Goal: Information Seeking & Learning: Learn about a topic

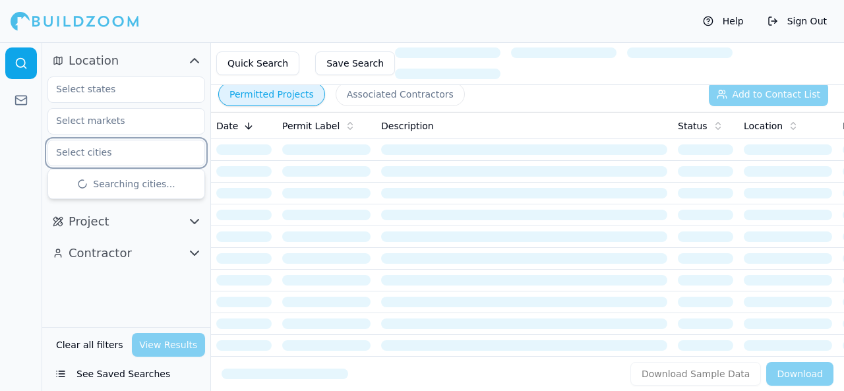
click at [91, 154] on input "text" at bounding box center [118, 152] width 140 height 24
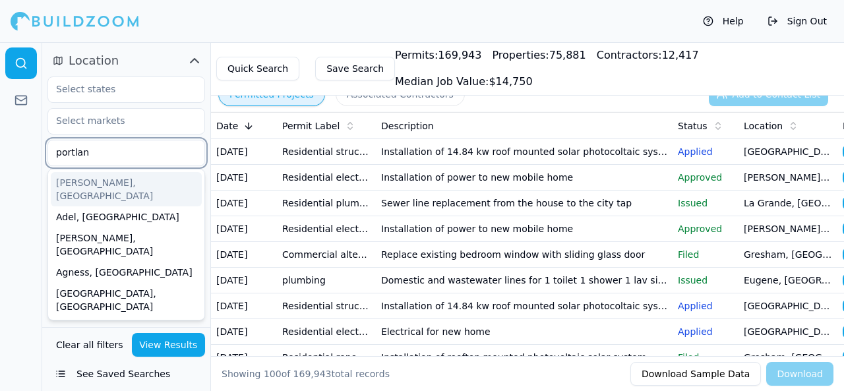
type input "[GEOGRAPHIC_DATA]"
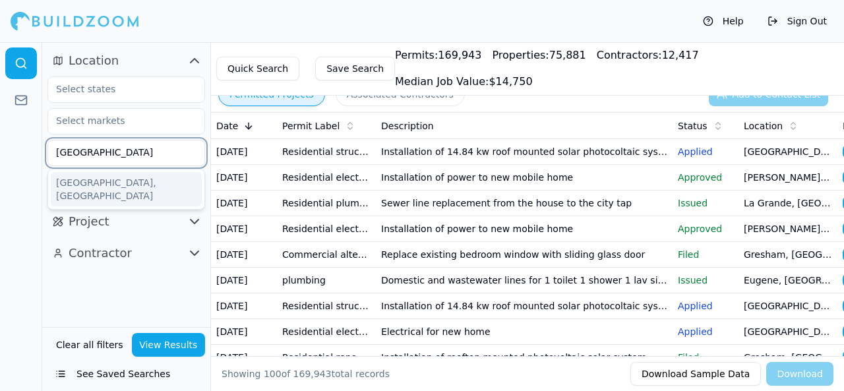
click at [85, 183] on div "[GEOGRAPHIC_DATA], [GEOGRAPHIC_DATA]" at bounding box center [126, 189] width 151 height 34
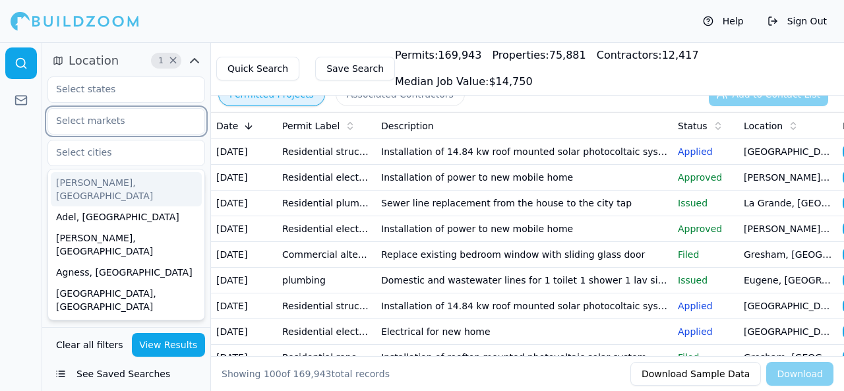
click at [132, 124] on input "text" at bounding box center [118, 121] width 140 height 24
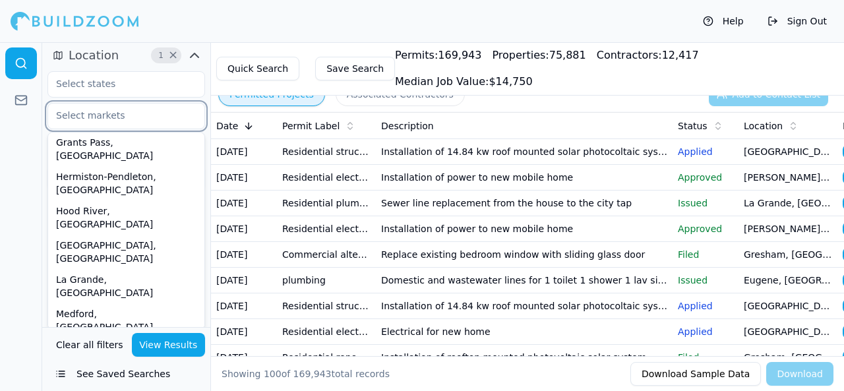
scroll to position [7, 0]
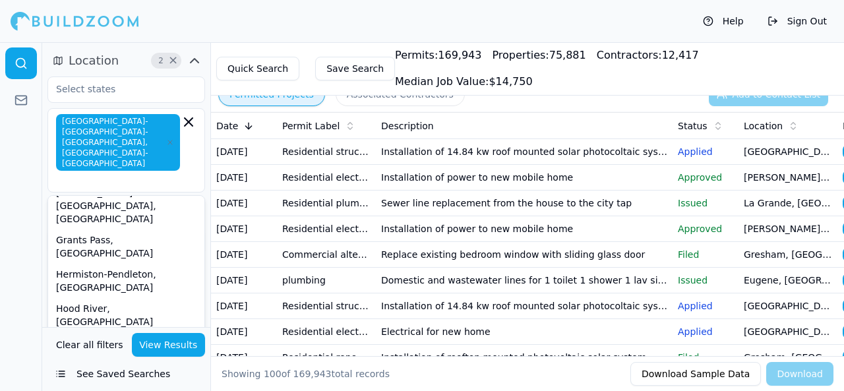
click at [18, 180] on div at bounding box center [21, 216] width 42 height 349
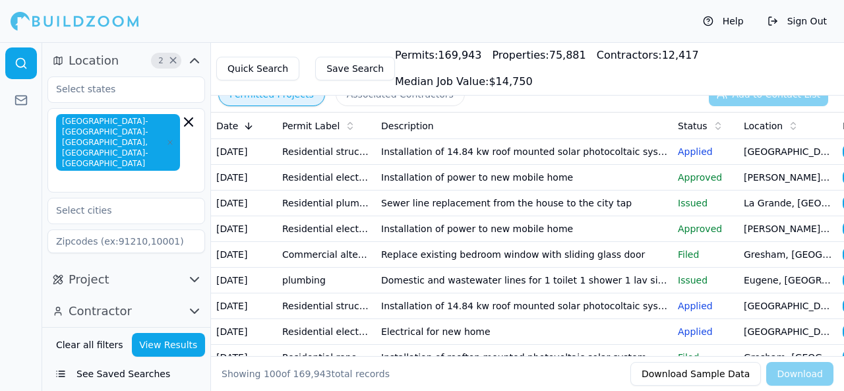
click at [189, 272] on icon "button" at bounding box center [195, 280] width 16 height 16
click at [153, 296] on input "text" at bounding box center [118, 308] width 140 height 24
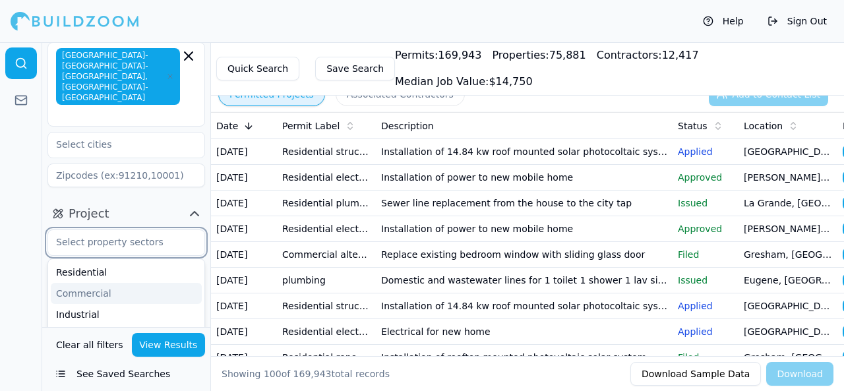
scroll to position [132, 0]
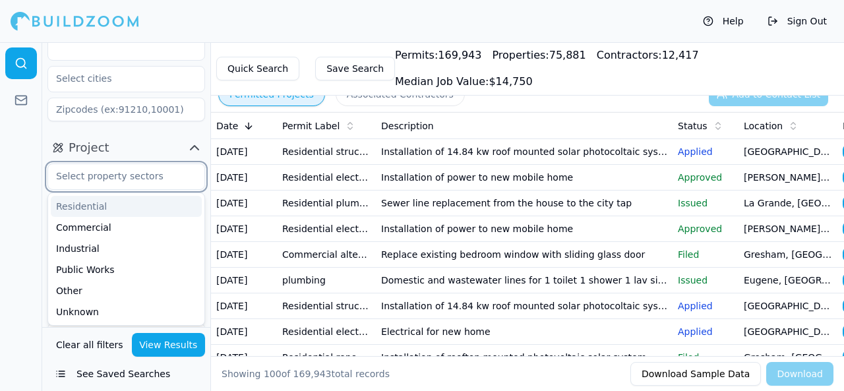
click at [104, 196] on div "Residential" at bounding box center [126, 206] width 151 height 21
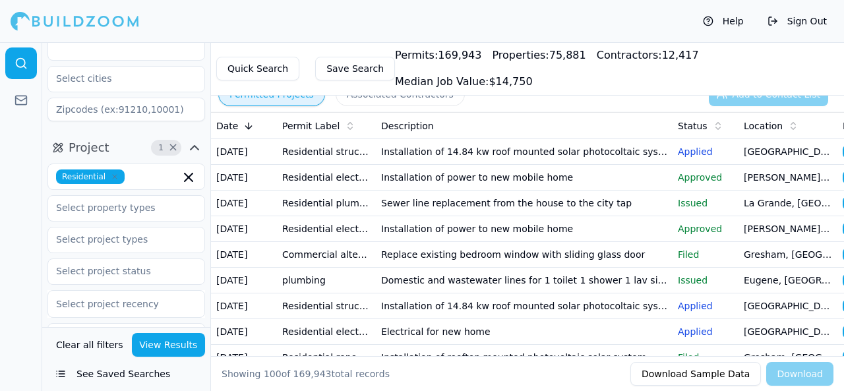
click at [24, 198] on div at bounding box center [21, 216] width 42 height 349
click at [124, 196] on input "text" at bounding box center [118, 208] width 140 height 24
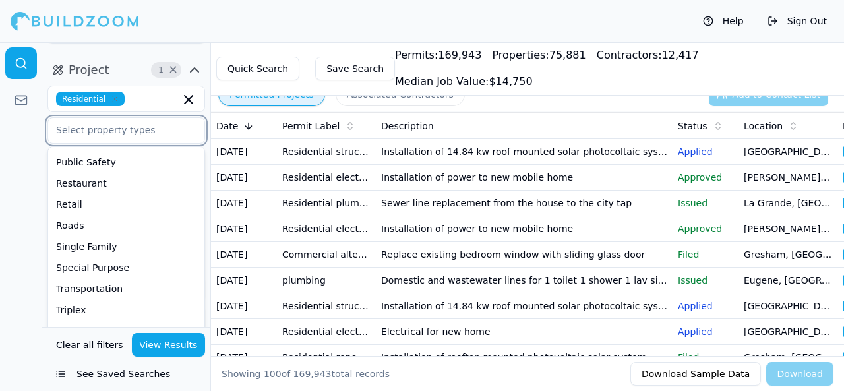
scroll to position [221, 0]
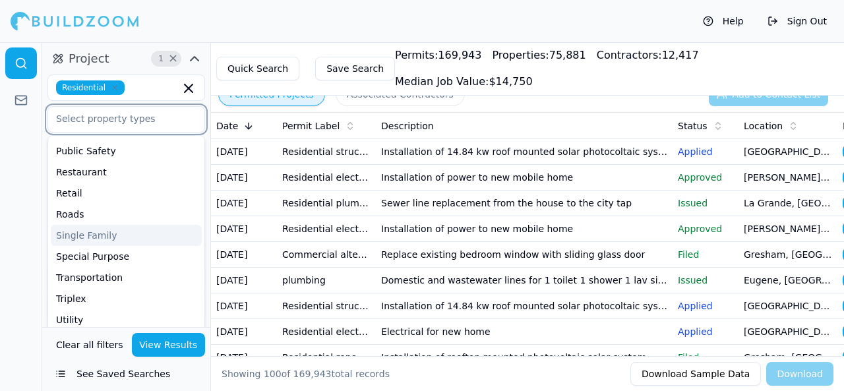
click at [116, 225] on div "Single Family" at bounding box center [126, 235] width 151 height 21
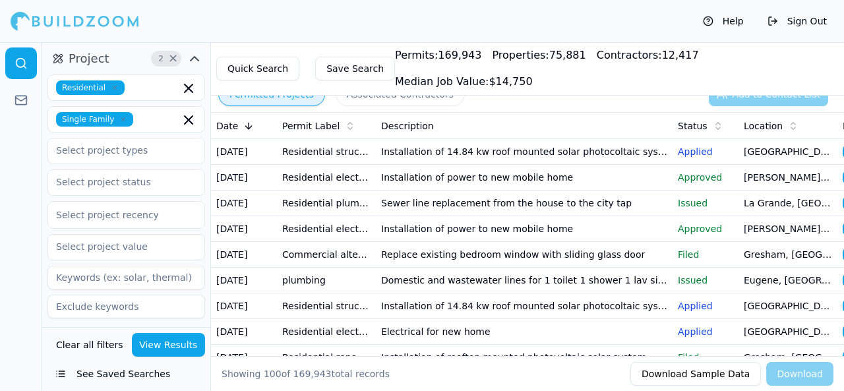
click at [20, 194] on div at bounding box center [21, 216] width 42 height 349
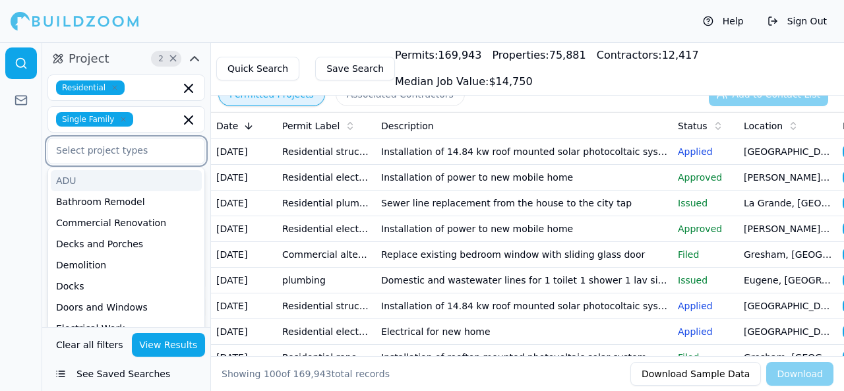
click at [135, 138] on input "text" at bounding box center [118, 150] width 140 height 24
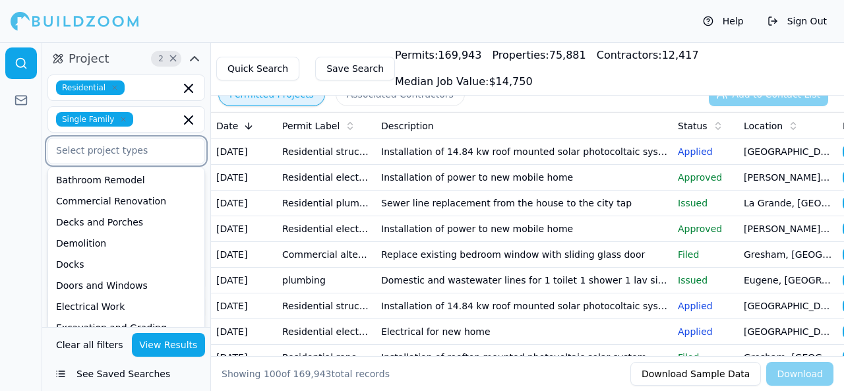
scroll to position [0, 0]
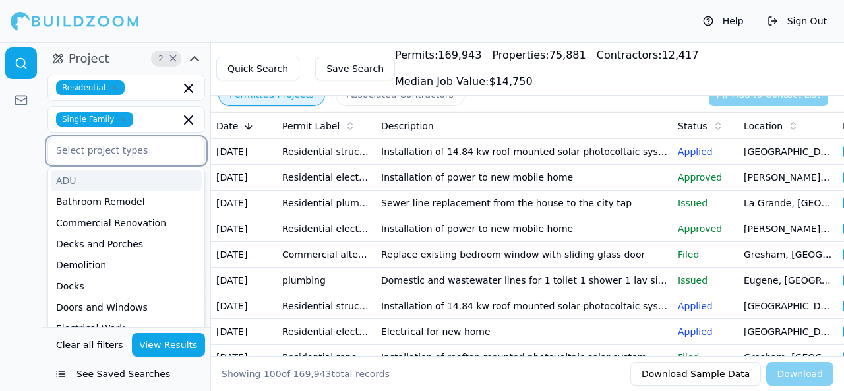
click at [100, 170] on div "ADU" at bounding box center [126, 180] width 151 height 21
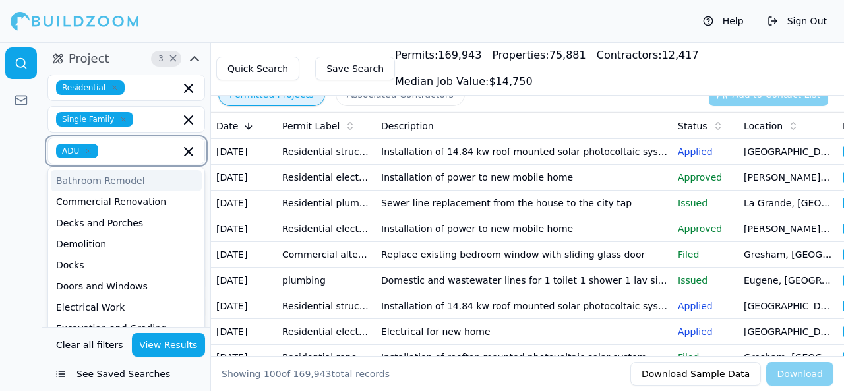
click at [96, 170] on div "Bathroom Remodel" at bounding box center [126, 180] width 151 height 21
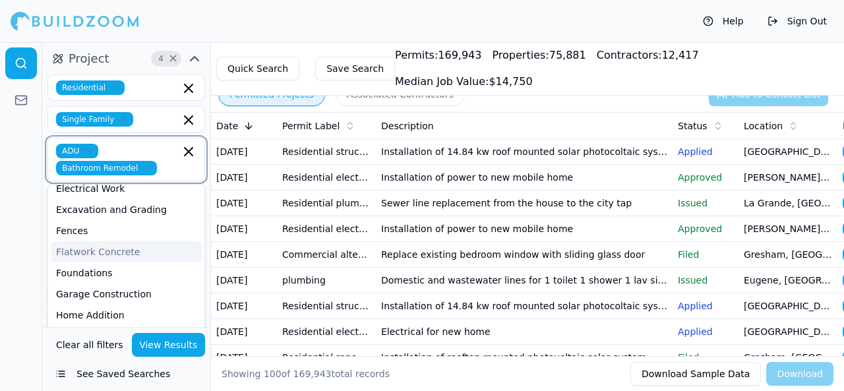
scroll to position [132, 0]
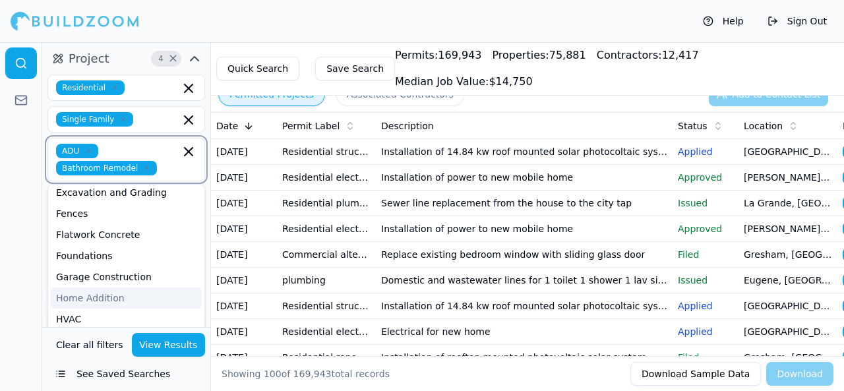
click at [115, 287] on div "Home Addition" at bounding box center [126, 297] width 151 height 21
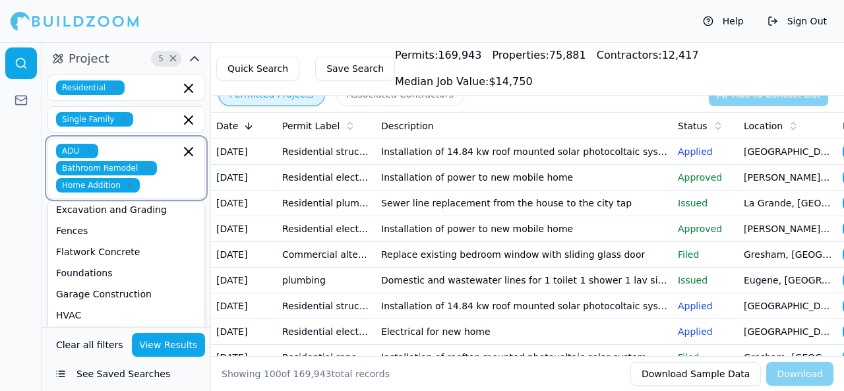
click at [123, 326] on div "Kitchen Remodel" at bounding box center [126, 336] width 151 height 21
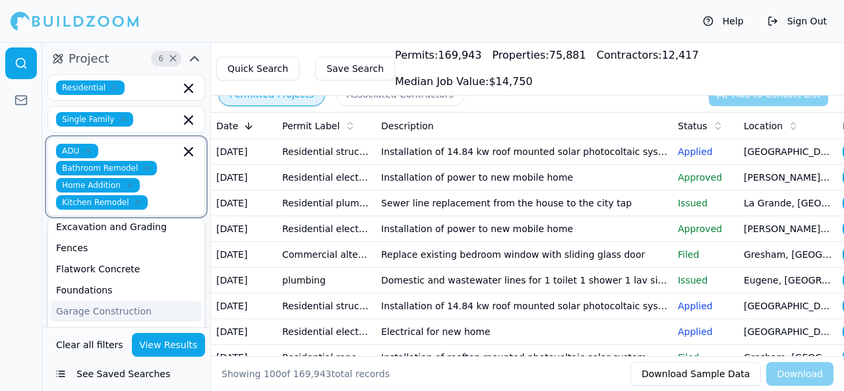
click at [127, 301] on div "Garage Construction" at bounding box center [126, 311] width 151 height 21
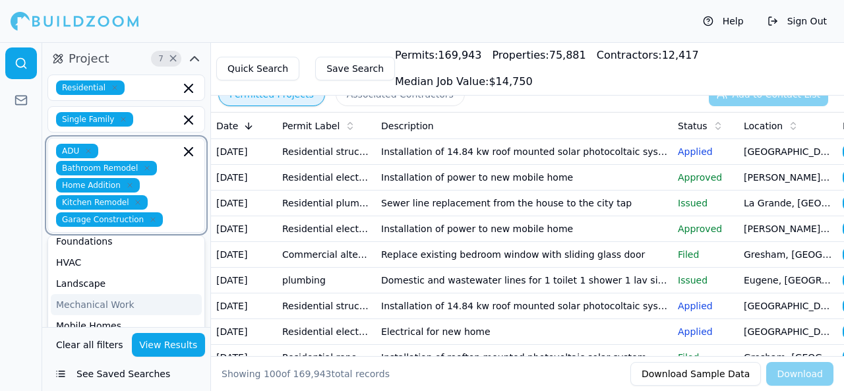
scroll to position [264, 0]
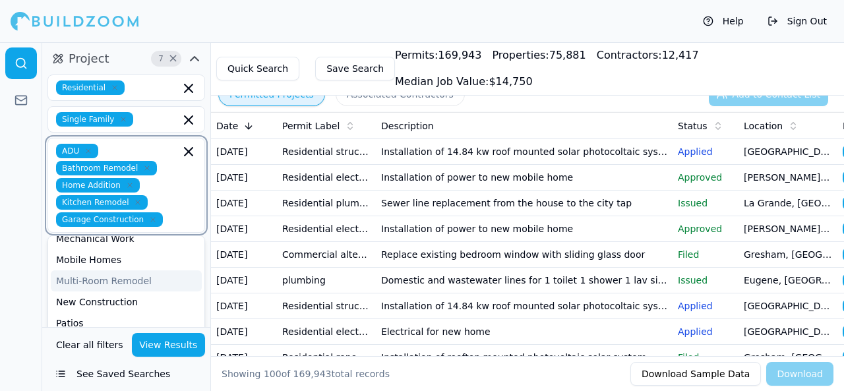
click at [137, 270] on div "Multi-Room Remodel" at bounding box center [126, 280] width 151 height 21
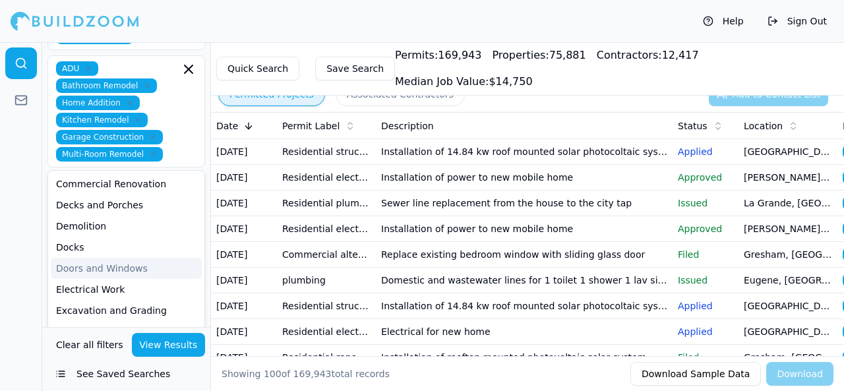
click at [19, 206] on div at bounding box center [21, 216] width 42 height 349
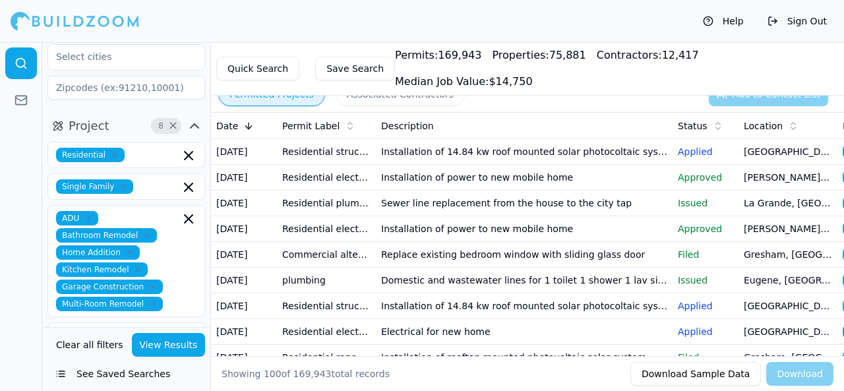
scroll to position [303, 0]
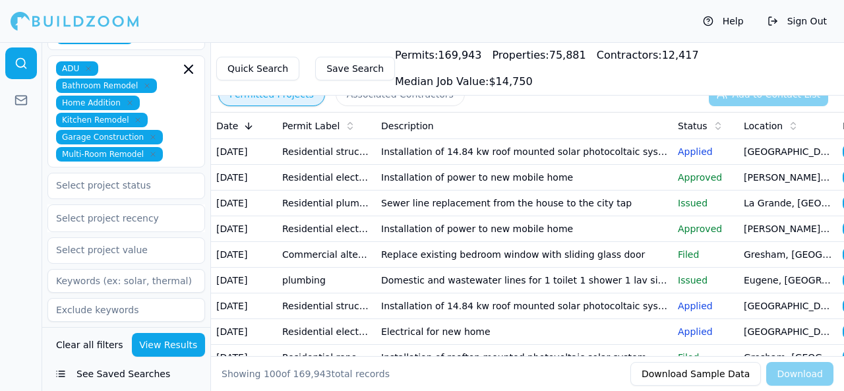
click at [185, 343] on button "View Results" at bounding box center [169, 345] width 74 height 24
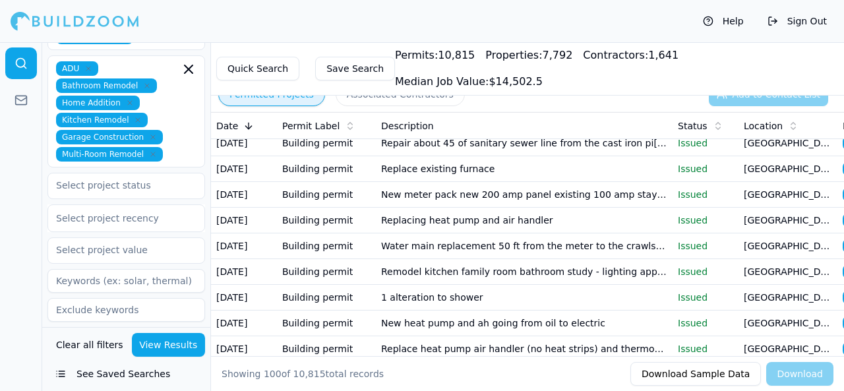
scroll to position [593, 0]
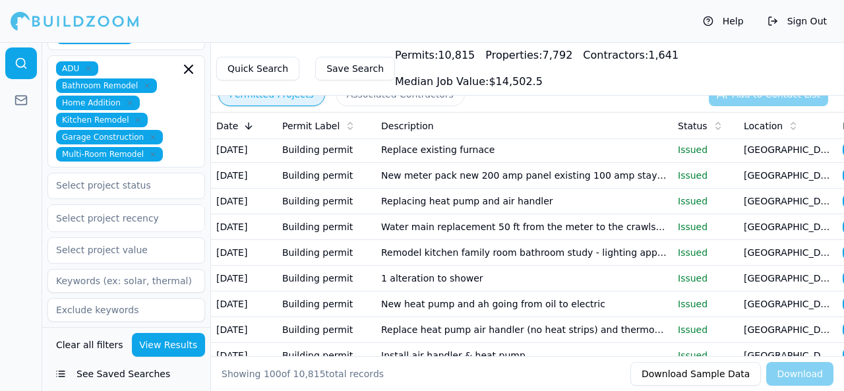
click at [727, 375] on button "Download Sample Data" at bounding box center [695, 374] width 131 height 24
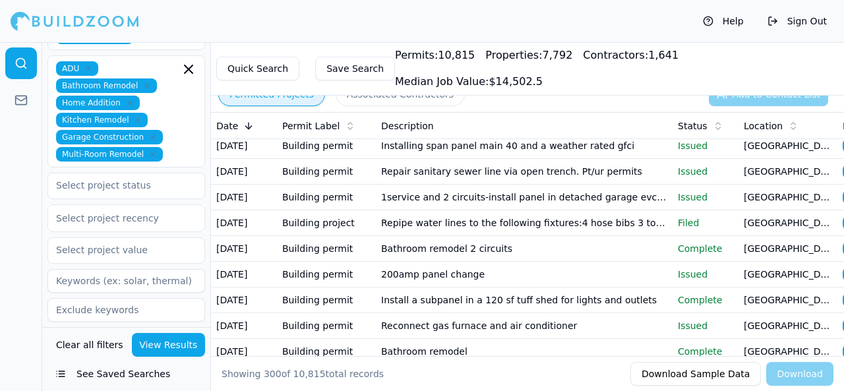
scroll to position [6064, 0]
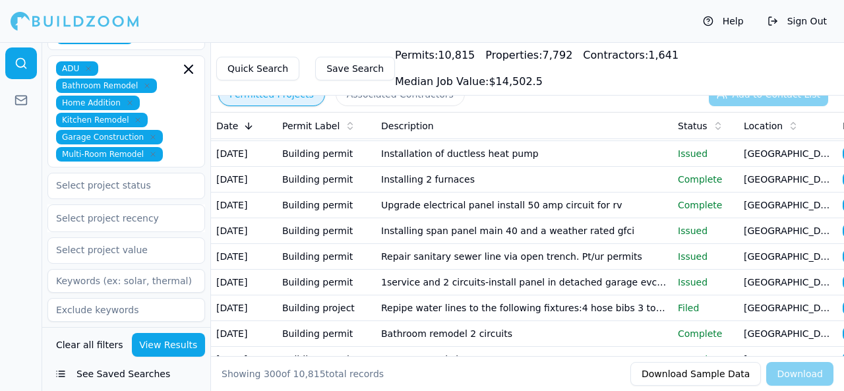
click at [741, 23] on button "Help" at bounding box center [723, 21] width 54 height 21
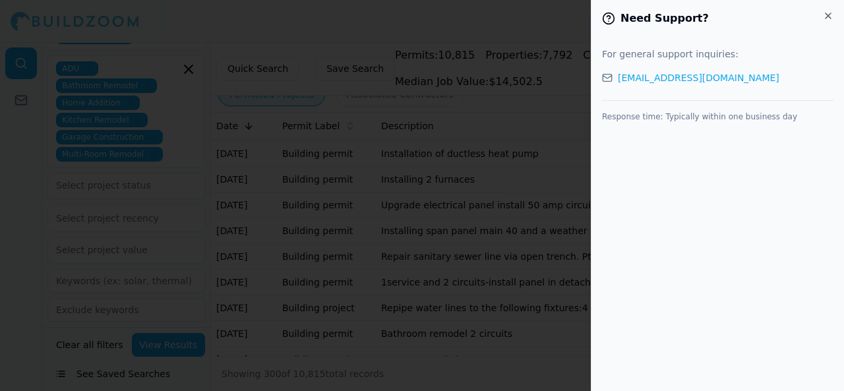
click at [829, 15] on icon "button" at bounding box center [828, 16] width 11 height 11
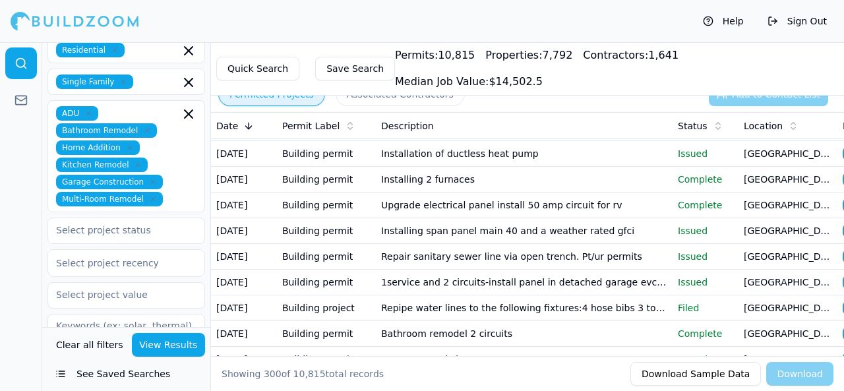
scroll to position [237, 0]
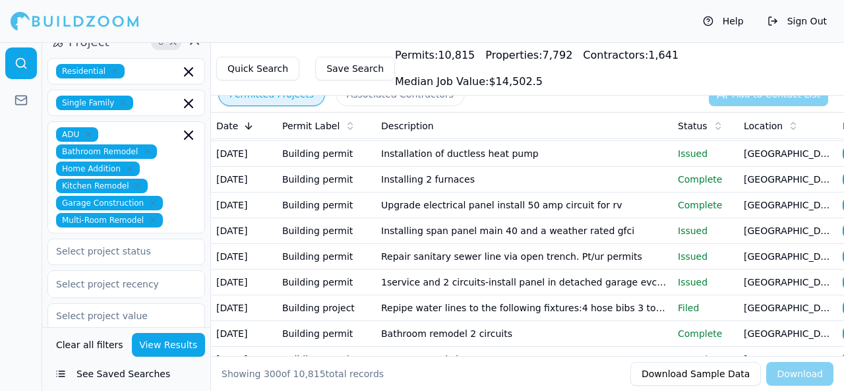
click at [81, 18] on div at bounding box center [75, 21] width 129 height 26
click at [24, 20] on div at bounding box center [75, 21] width 129 height 26
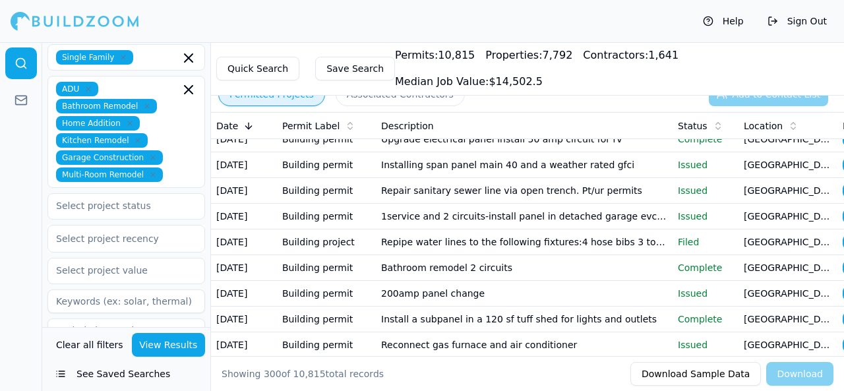
scroll to position [303, 0]
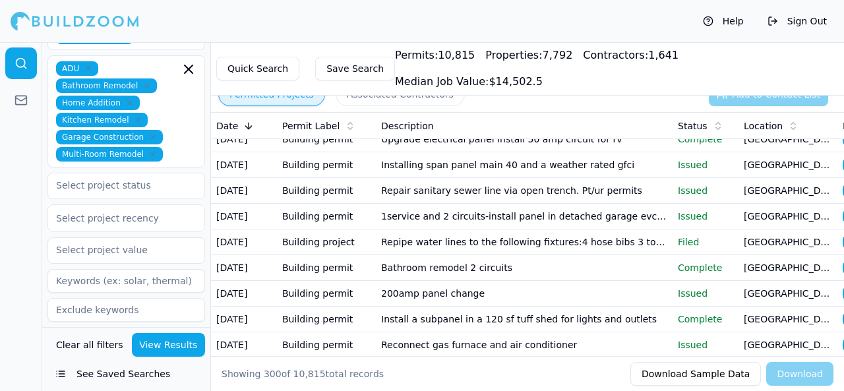
click at [187, 340] on icon "button" at bounding box center [195, 348] width 16 height 16
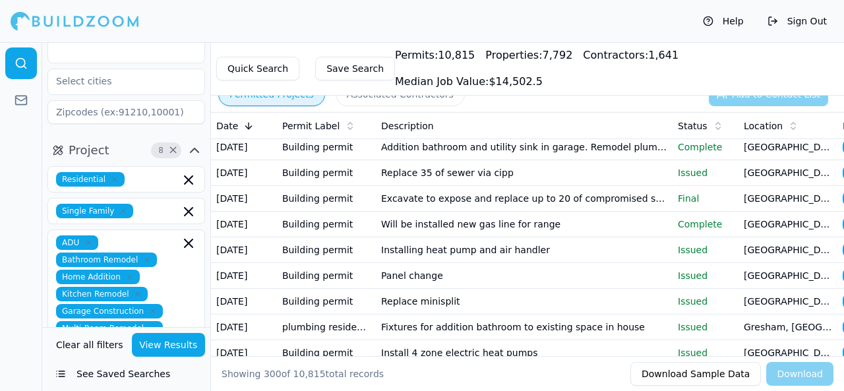
scroll to position [5339, 0]
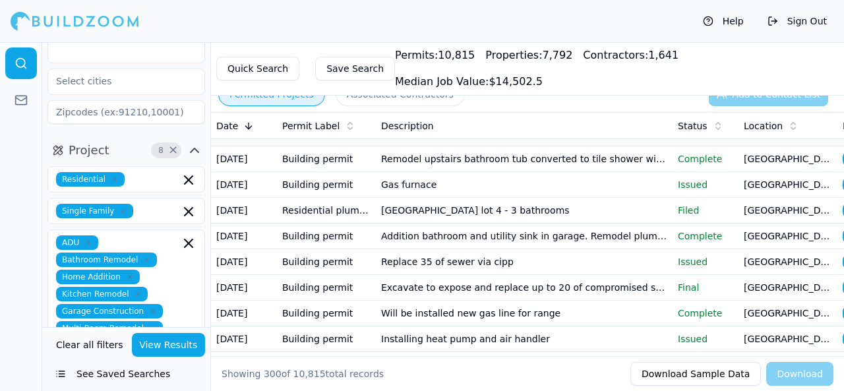
click at [405, 96] on button "Associated Contractors" at bounding box center [399, 94] width 129 height 24
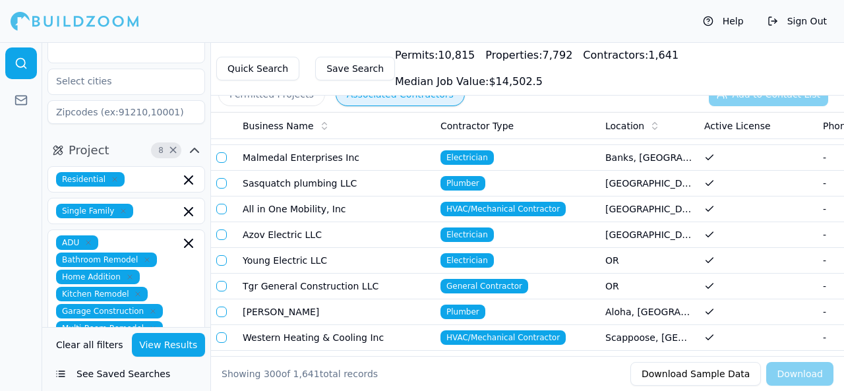
scroll to position [5279, 0]
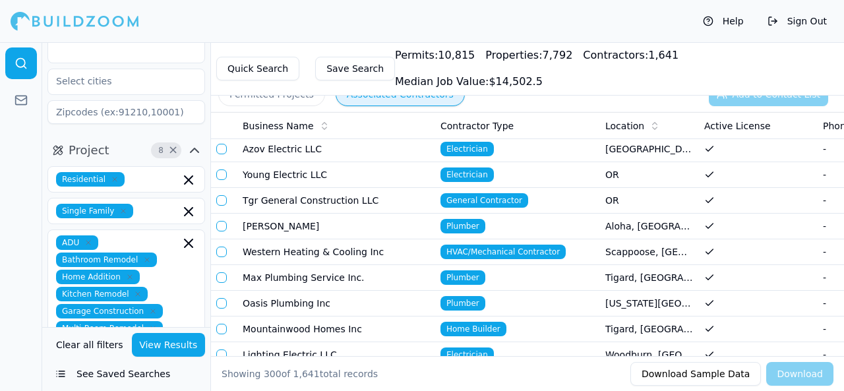
click at [319, 123] on icon at bounding box center [324, 126] width 11 height 11
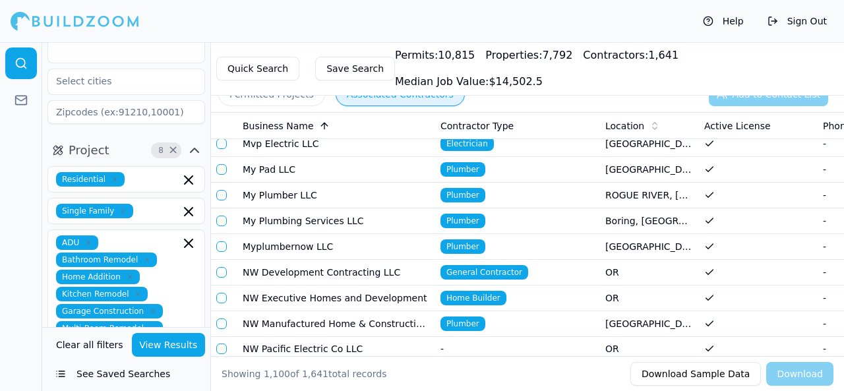
scroll to position [25989, 0]
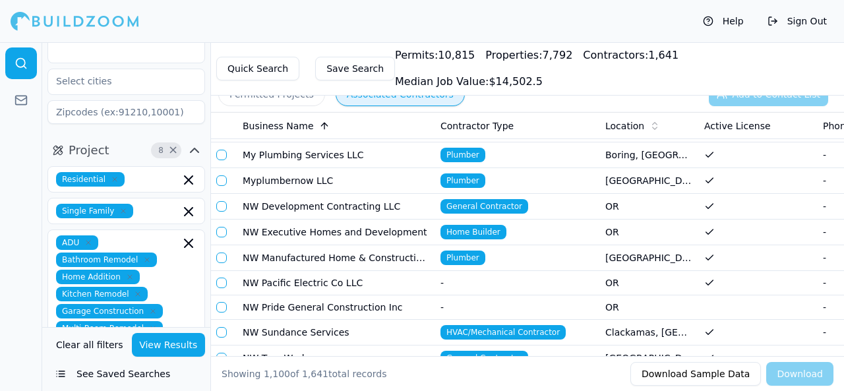
drag, startPoint x: 222, startPoint y: 259, endPoint x: 211, endPoint y: 262, distance: 11.5
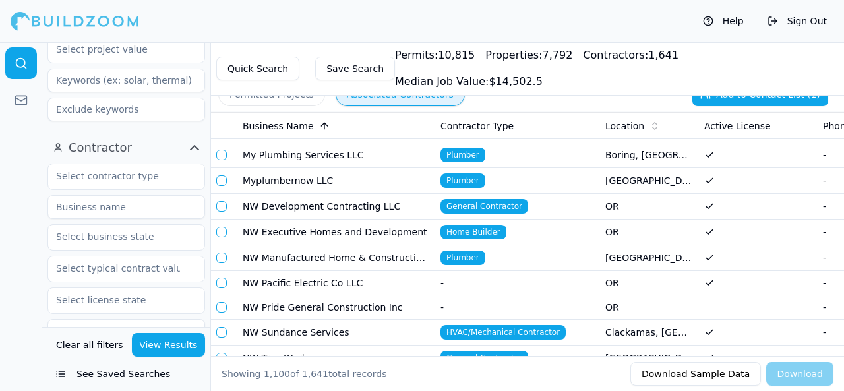
scroll to position [525, 0]
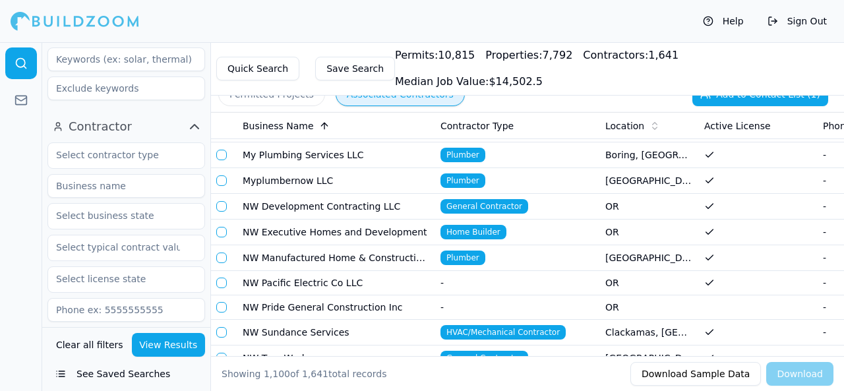
click at [99, 174] on input at bounding box center [126, 186] width 158 height 24
type input "ne"
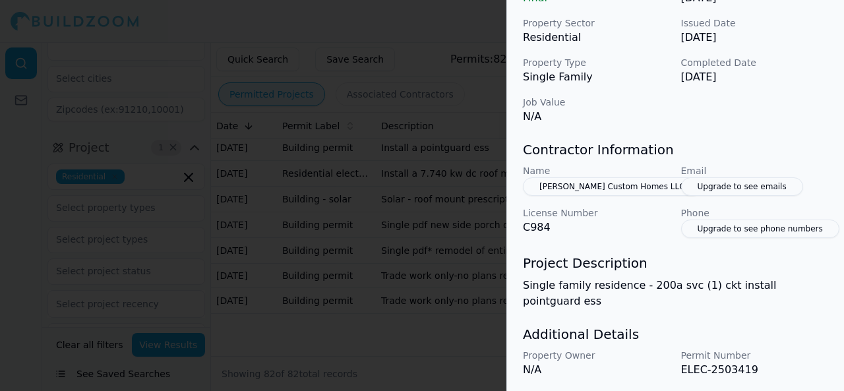
scroll to position [508, 0]
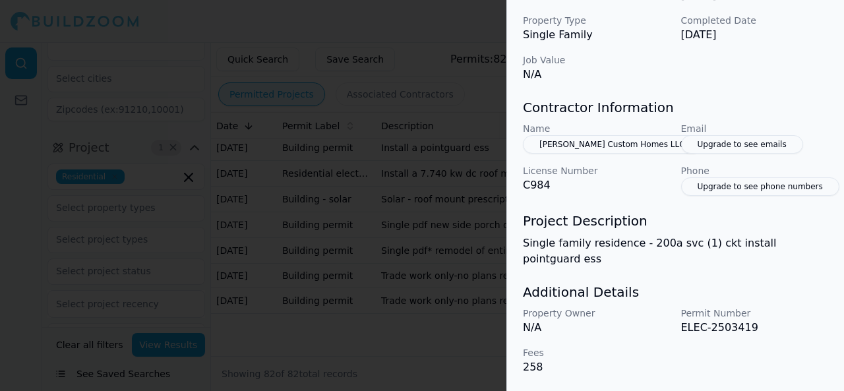
click at [417, 53] on div at bounding box center [422, 195] width 844 height 391
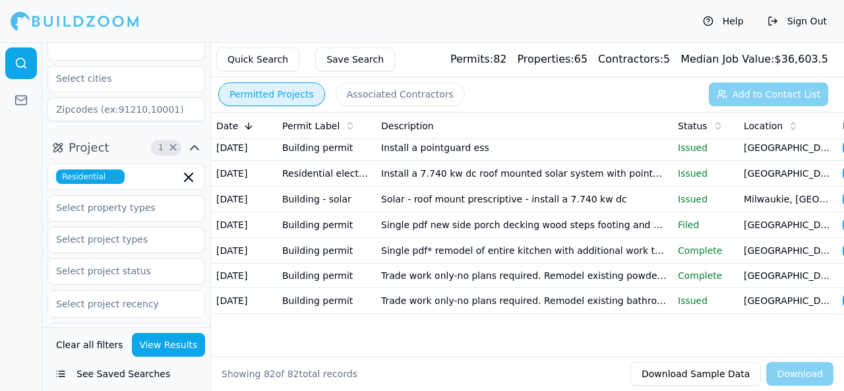
scroll to position [2666, 0]
click at [314, 264] on td "Building permit" at bounding box center [326, 251] width 99 height 26
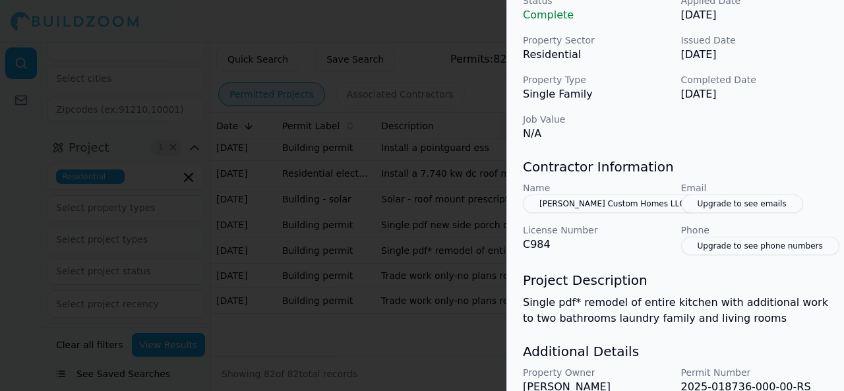
scroll to position [502, 0]
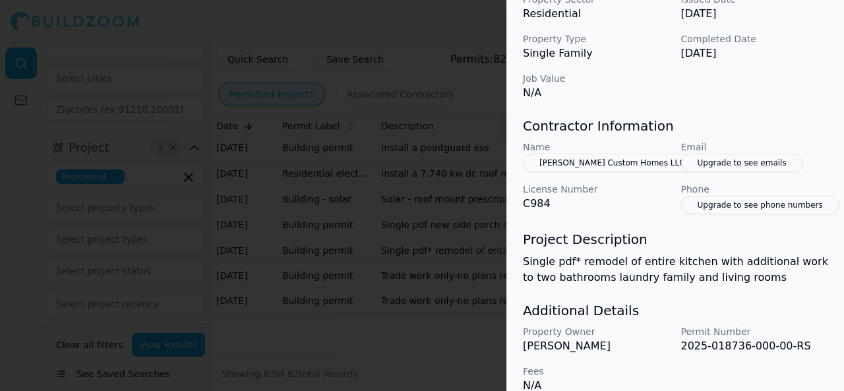
click at [202, 14] on div at bounding box center [422, 195] width 844 height 391
